Goal: Book appointment/travel/reservation

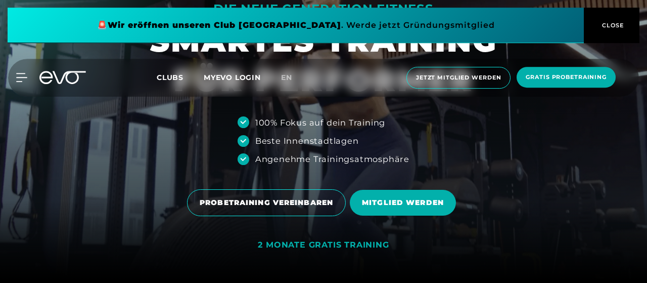
scroll to position [53, 0]
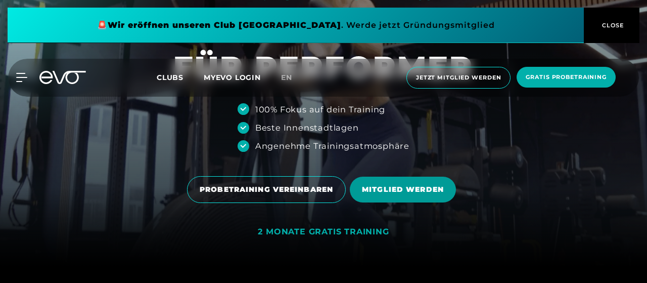
click at [403, 185] on span "MITGLIED WERDEN" at bounding box center [403, 189] width 82 height 11
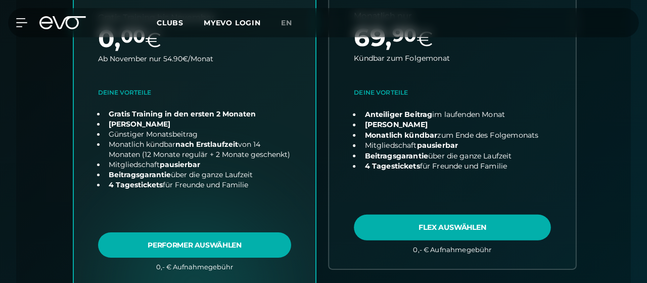
scroll to position [527, 0]
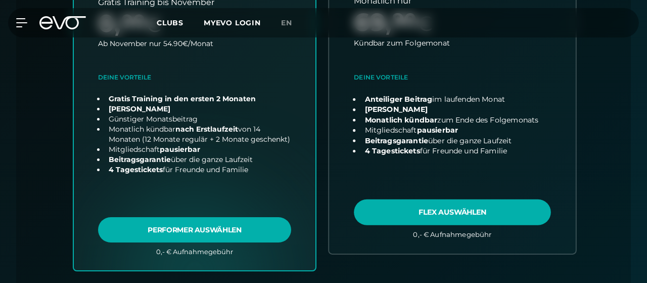
click at [425, 208] on link "choose plan" at bounding box center [452, 75] width 247 height 356
click at [29, 27] on div "MyEVO Login Über EVO Mitgliedschaften Probetraining TAGESPASS EVO Studios [GEOG…" at bounding box center [15, 22] width 35 height 9
click at [22, 27] on icon at bounding box center [21, 23] width 11 height 8
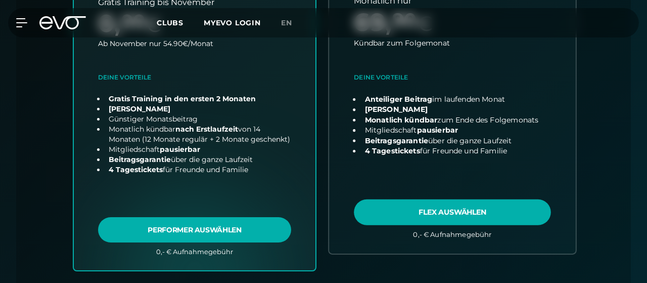
scroll to position [105, 0]
click button "Scrolle nach unten, um den Gym Manager deines Standortes zu finden"
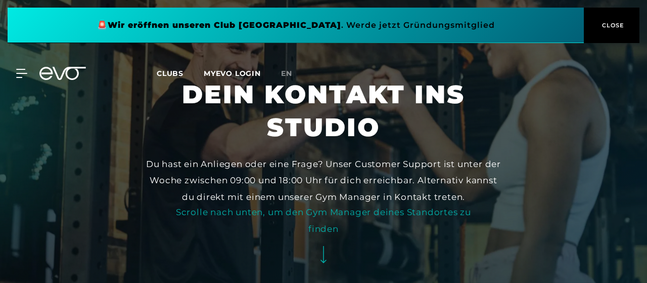
click at [611, 17] on button "CLOSE" at bounding box center [612, 25] width 56 height 35
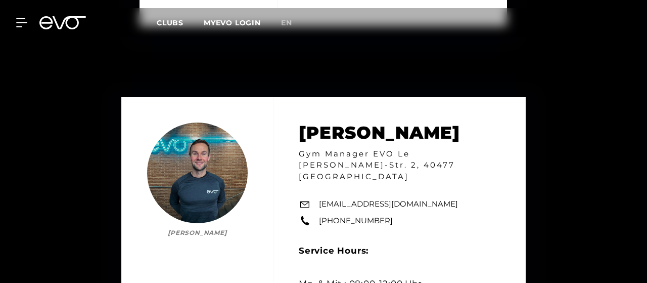
scroll to position [2103, 0]
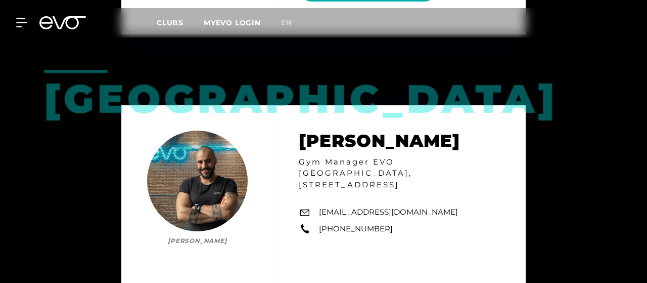
click at [54, 25] on icon at bounding box center [62, 22] width 47 height 13
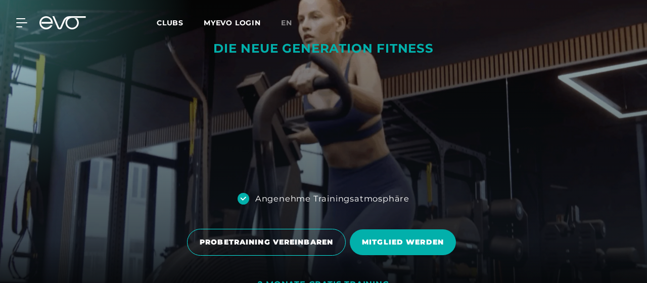
scroll to position [315, 0]
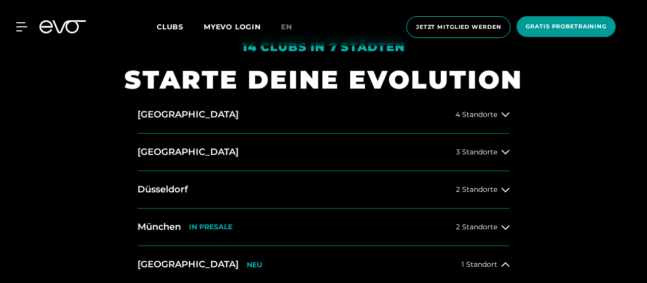
click at [561, 21] on span "Gratis Probetraining" at bounding box center [566, 26] width 99 height 21
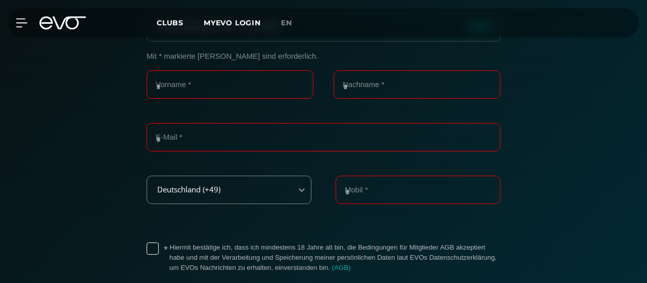
scroll to position [476, 0]
